Goal: Navigation & Orientation: Find specific page/section

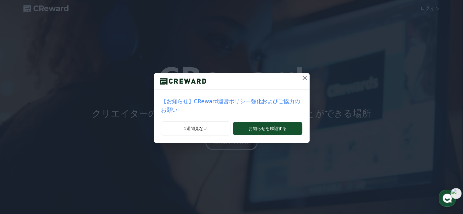
click at [301, 76] on icon at bounding box center [304, 77] width 7 height 7
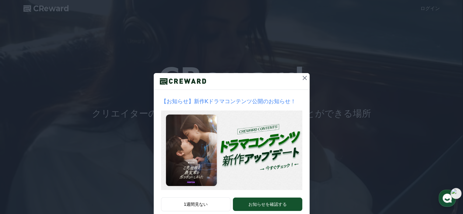
click at [301, 79] on icon at bounding box center [304, 77] width 7 height 7
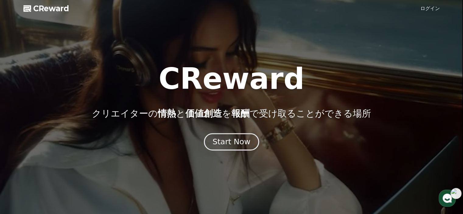
click at [245, 145] on div "Start Now" at bounding box center [231, 142] width 38 height 10
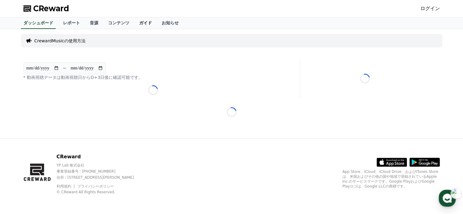
click at [134, 25] on link "ガイド" at bounding box center [145, 23] width 23 height 12
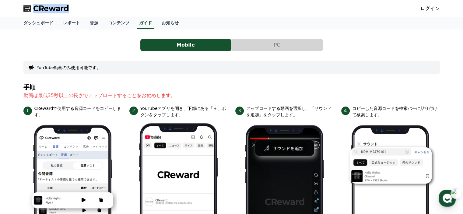
drag, startPoint x: 73, startPoint y: 12, endPoint x: 34, endPoint y: 9, distance: 38.4
click at [34, 9] on div "CReward ログイン" at bounding box center [232, 8] width 426 height 17
copy span "CReward"
